Goal: Check status: Check status

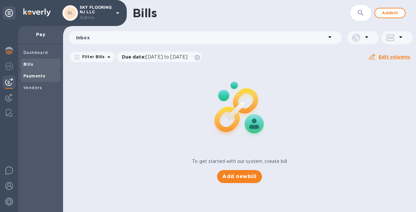
click at [37, 80] on div "Payments" at bounding box center [41, 76] width 40 height 12
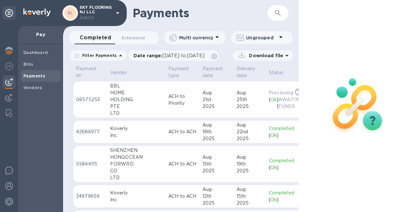
click at [175, 90] on td "ACH to Priority" at bounding box center [183, 100] width 34 height 36
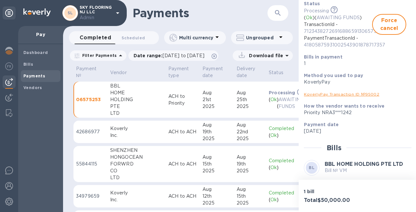
scroll to position [99, 0]
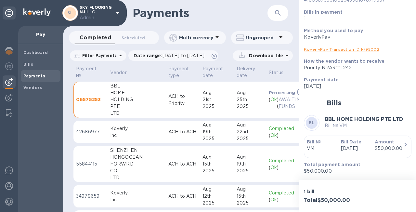
click at [336, 150] on div "Bill № VM" at bounding box center [321, 145] width 34 height 19
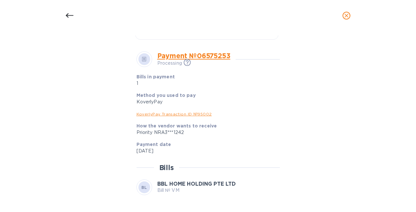
scroll to position [263, 0]
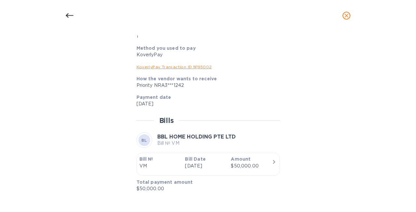
click at [270, 161] on icon "button" at bounding box center [274, 162] width 8 height 8
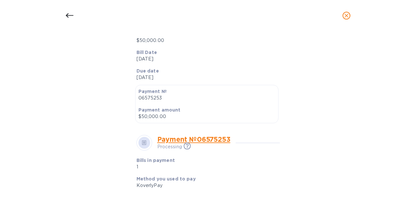
scroll to position [0, 0]
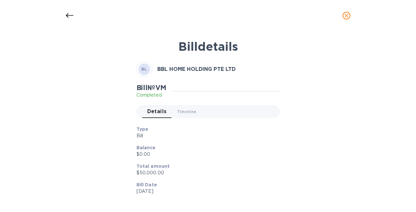
click at [67, 18] on icon at bounding box center [70, 16] width 8 height 8
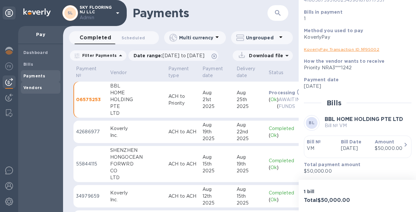
click at [45, 85] on span "Vendors" at bounding box center [40, 88] width 34 height 7
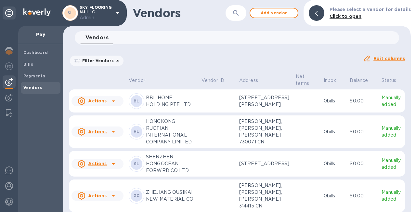
click at [220, 102] on td at bounding box center [218, 100] width 38 height 23
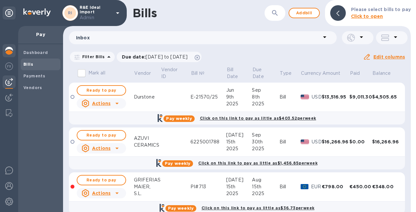
click at [11, 51] on img at bounding box center [9, 51] width 8 height 8
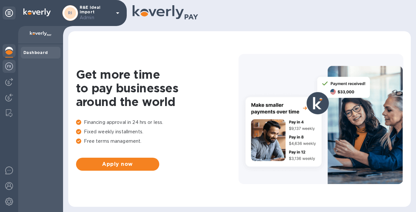
click at [8, 63] on img at bounding box center [9, 66] width 8 height 8
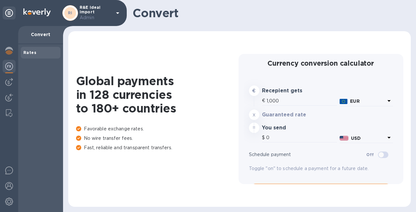
type input "1,178.48"
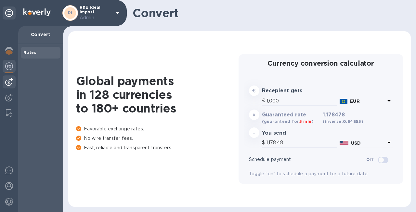
click at [8, 81] on img at bounding box center [9, 82] width 8 height 8
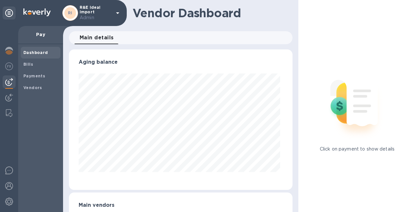
scroll to position [141, 221]
click at [9, 100] on img at bounding box center [9, 98] width 8 height 8
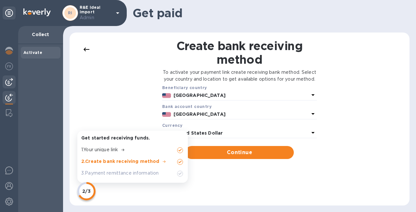
click at [10, 86] on div at bounding box center [9, 81] width 13 height 13
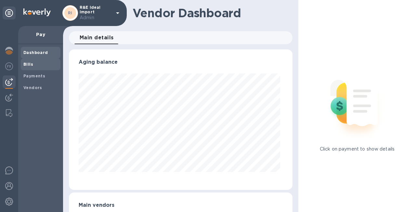
scroll to position [141, 221]
click at [36, 63] on span "Bills" at bounding box center [40, 64] width 34 height 7
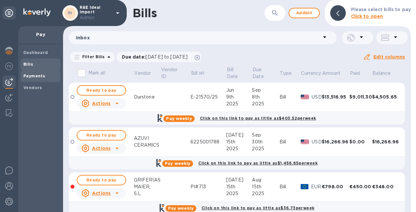
click at [32, 74] on b "Payments" at bounding box center [34, 76] width 22 height 5
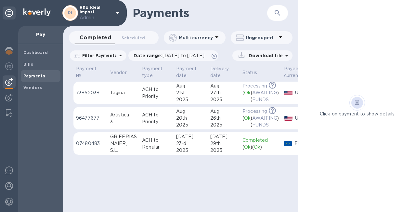
click at [116, 94] on div "Tagina" at bounding box center [123, 92] width 27 height 7
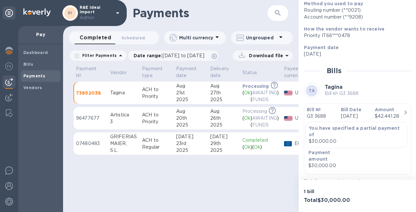
scroll to position [135, 0]
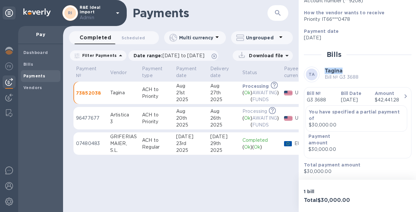
drag, startPoint x: 326, startPoint y: 71, endPoint x: 343, endPoint y: 71, distance: 17.2
click at [343, 71] on h3 "Tagina" at bounding box center [342, 71] width 34 height 6
copy b "Tagina"
